Goal: Information Seeking & Learning: Find specific fact

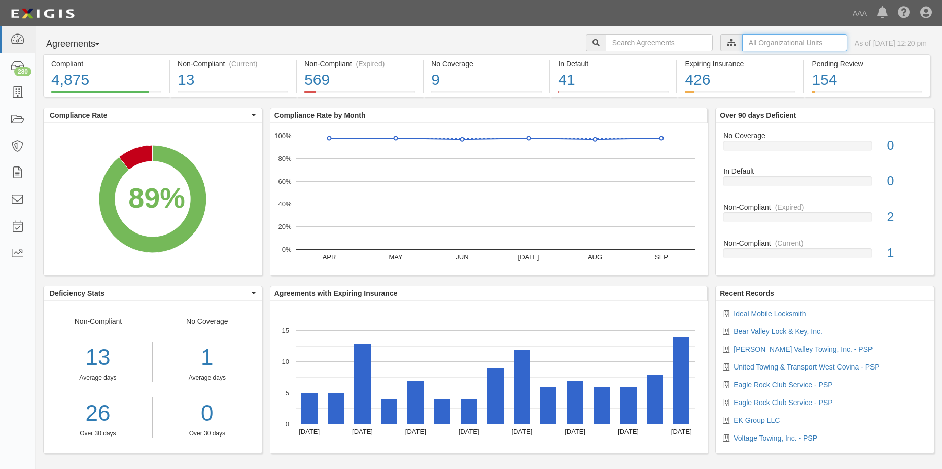
click at [773, 42] on input "text" at bounding box center [794, 42] width 105 height 17
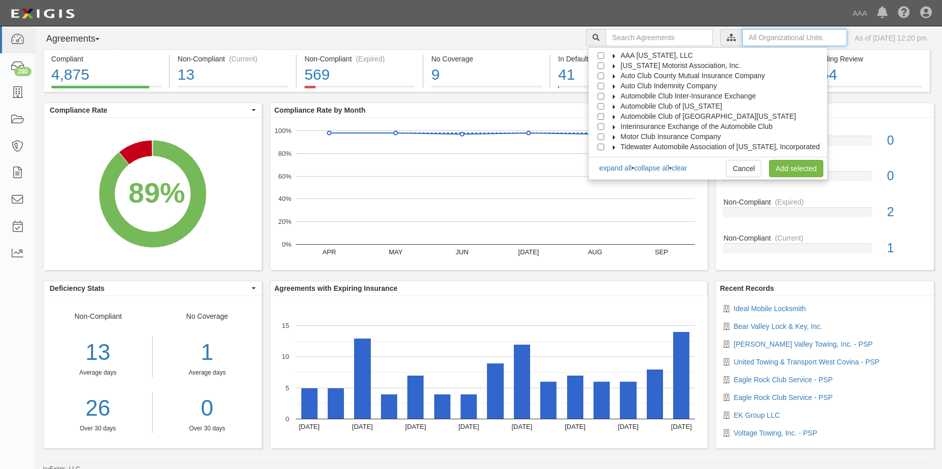
scroll to position [10, 0]
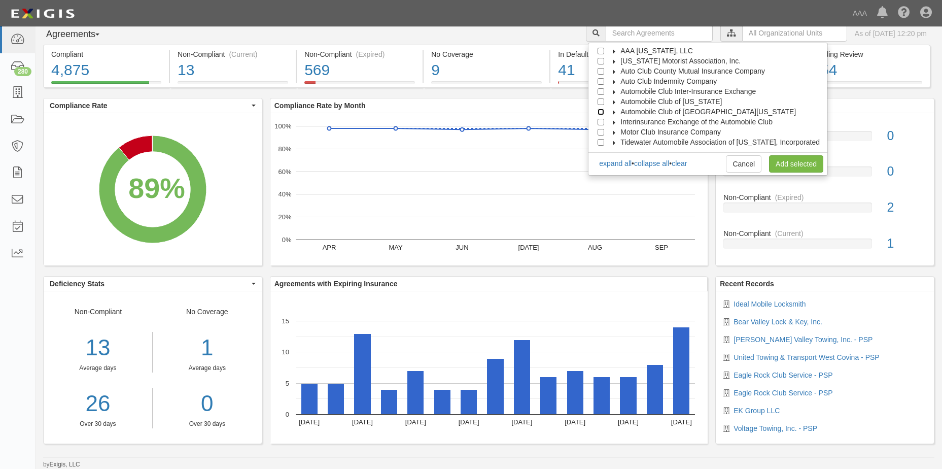
click at [604, 111] on input "Automobile Club of [GEOGRAPHIC_DATA][US_STATE]" at bounding box center [600, 112] width 7 height 7
checkbox input "true"
click at [794, 161] on link "Add selected" at bounding box center [796, 163] width 54 height 17
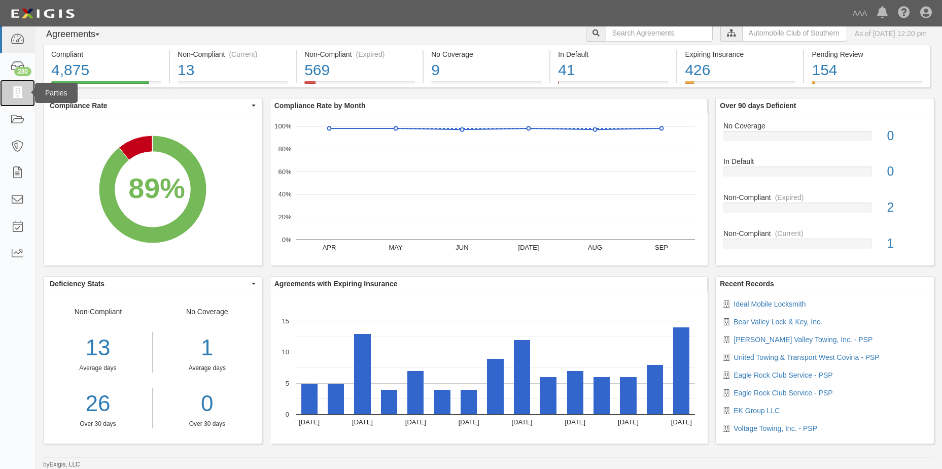
click at [20, 93] on icon at bounding box center [17, 93] width 14 height 12
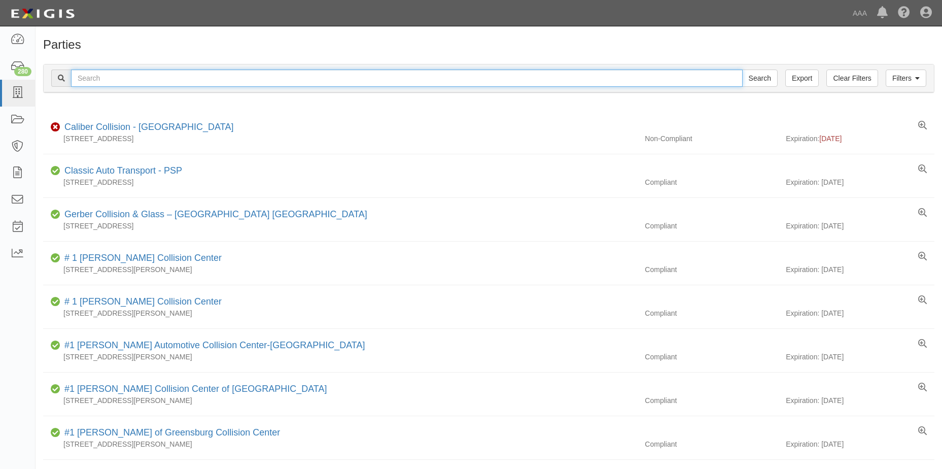
click at [121, 77] on input "text" at bounding box center [406, 77] width 671 height 17
type input "Bear Valley Lock & Key"
click at [761, 83] on input "Search" at bounding box center [759, 77] width 35 height 17
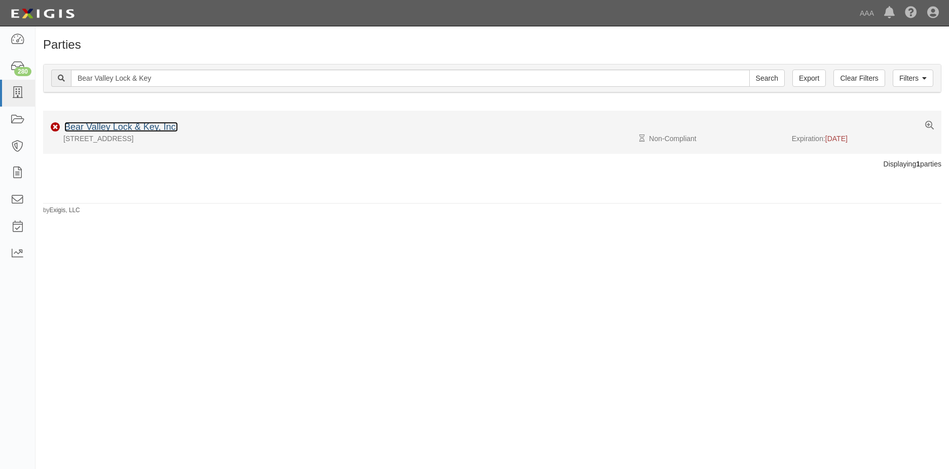
click at [113, 128] on link "Bear Valley Lock & Key, Inc." at bounding box center [121, 127] width 114 height 10
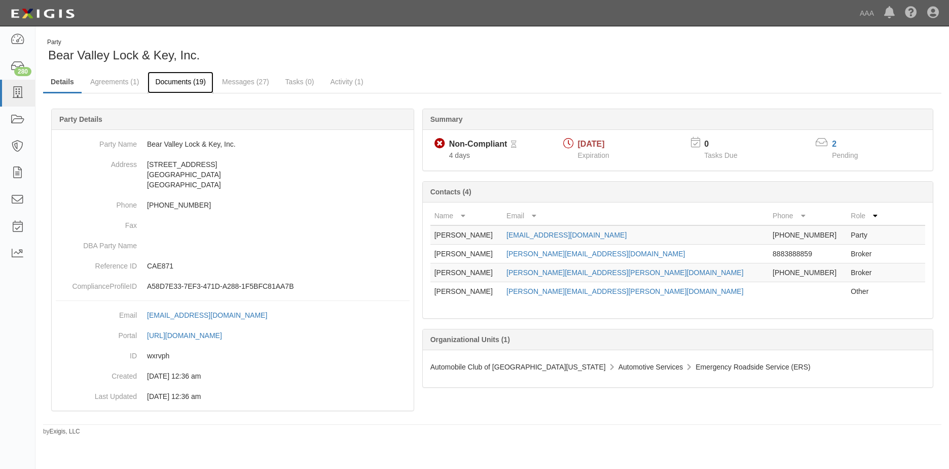
click at [186, 84] on link "Documents (19)" at bounding box center [181, 83] width 66 height 22
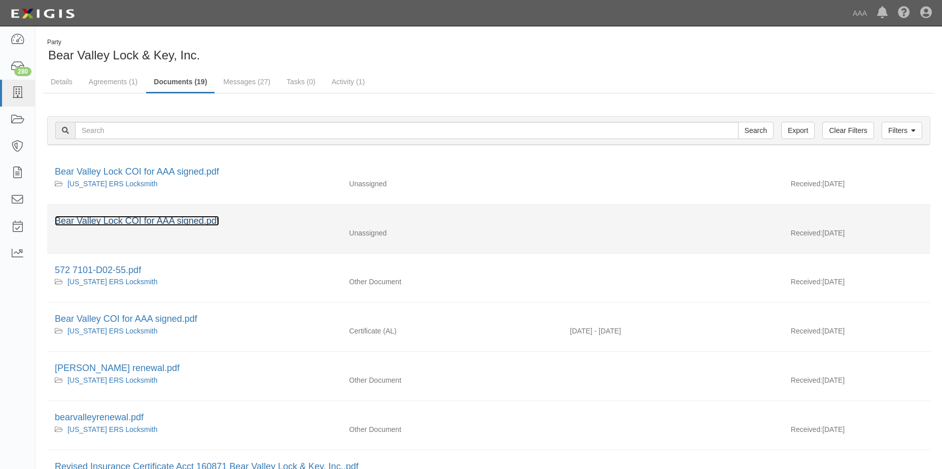
click at [124, 221] on link "Bear Valley Lock COI for AAA signed.pdf" at bounding box center [137, 221] width 164 height 10
click at [114, 220] on link "Bear Valley Lock COI for AAA signed.pdf" at bounding box center [137, 221] width 164 height 10
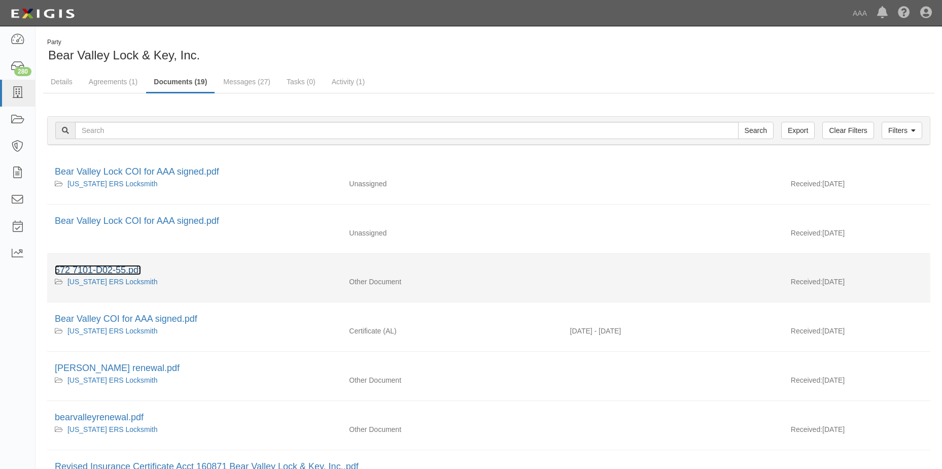
click at [109, 272] on link "572 7101-D02-55.pdf" at bounding box center [98, 270] width 86 height 10
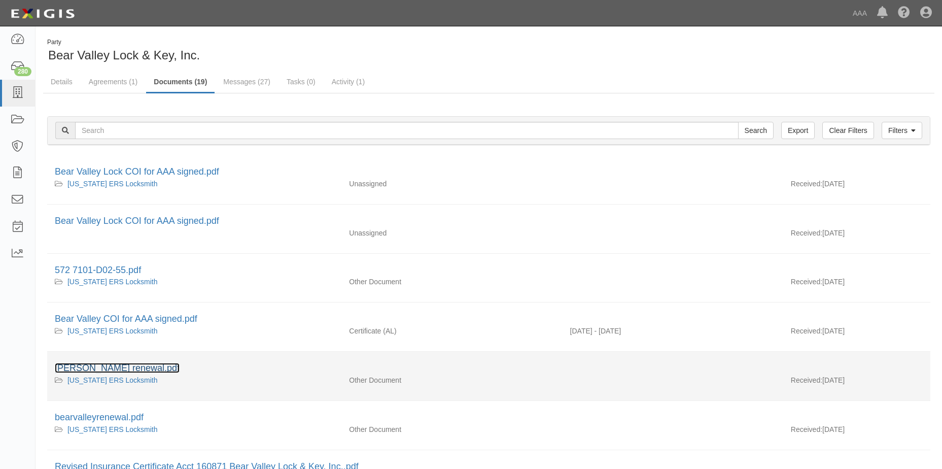
click at [104, 370] on link "ryan melloy renewal.pdf" at bounding box center [117, 368] width 125 height 10
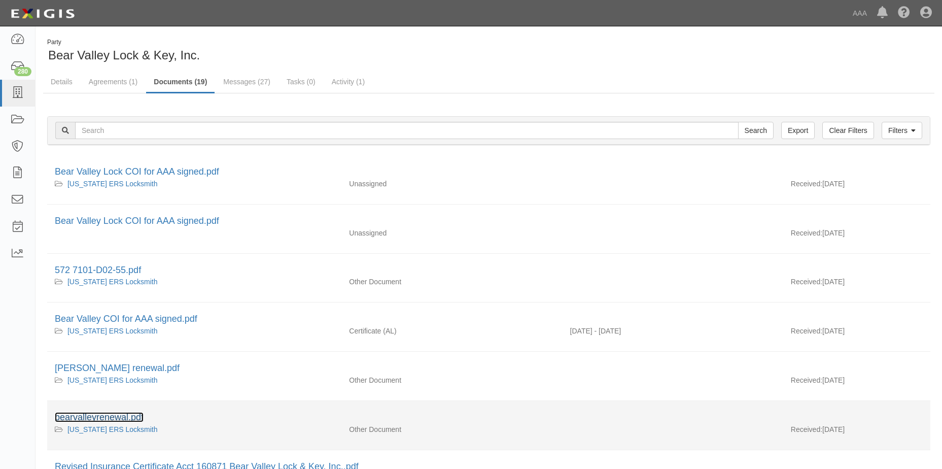
click at [89, 417] on link "bearvalleyrenewal.pdf" at bounding box center [99, 417] width 89 height 10
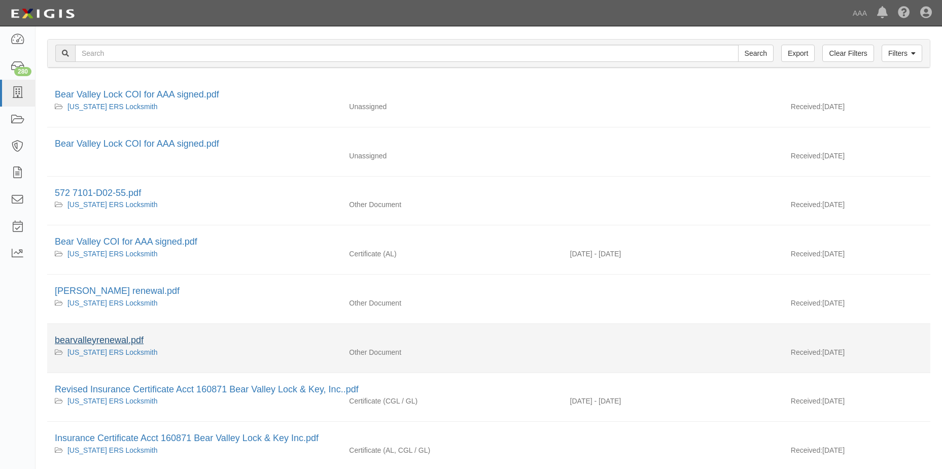
scroll to position [101, 0]
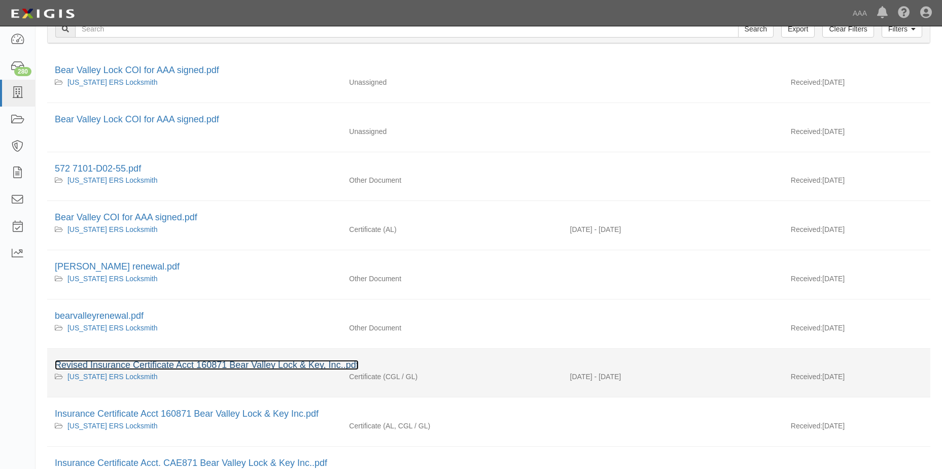
click at [124, 367] on link "Revised Insurance Certificate Acct 160871 Bear Valley Lock & Key, Inc..pdf" at bounding box center [207, 365] width 304 height 10
